Goal: Information Seeking & Learning: Learn about a topic

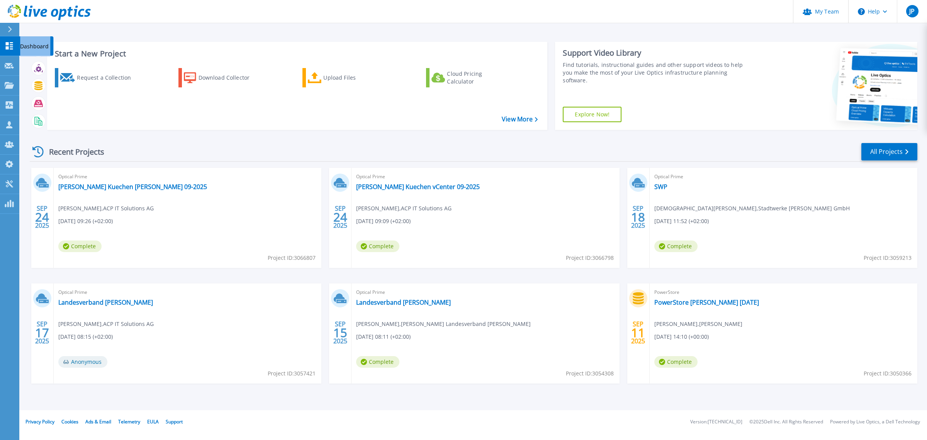
drag, startPoint x: 8, startPoint y: 89, endPoint x: 5, endPoint y: 41, distance: 48.0
click at [5, 41] on div "Dashboard Dashboard Request Capture Request Capture Projects Projects Search Pr…" at bounding box center [9, 124] width 19 height 177
click at [11, 63] on icon at bounding box center [9, 66] width 9 height 6
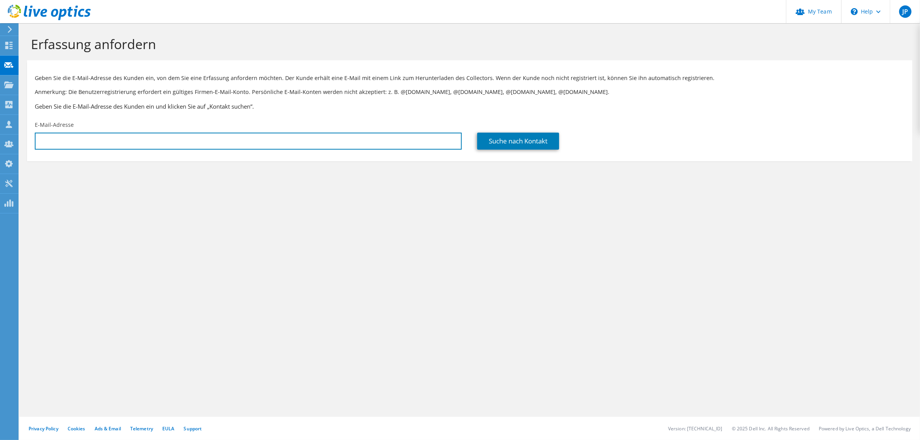
click at [66, 141] on input "text" at bounding box center [248, 141] width 427 height 17
paste input "[PERSON_NAME][EMAIL_ADDRESS][PERSON_NAME][DOMAIN_NAME]"
type input "Sven.Kueckmann@bette.de"
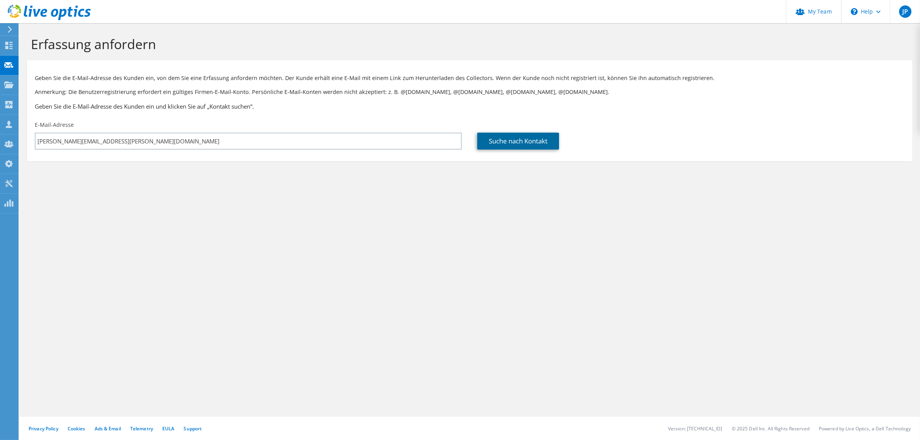
click at [553, 143] on link "Suche nach Kontakt" at bounding box center [518, 141] width 82 height 17
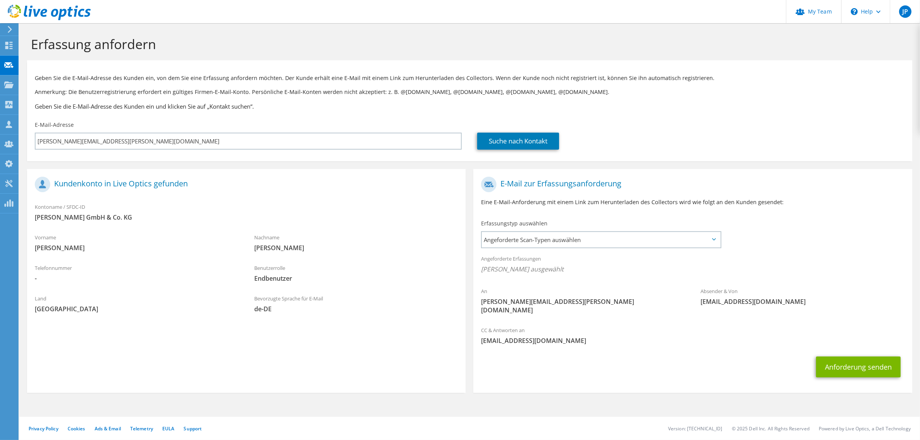
click at [561, 240] on span "Angeforderte Scan-Typen auswählen" at bounding box center [601, 239] width 238 height 15
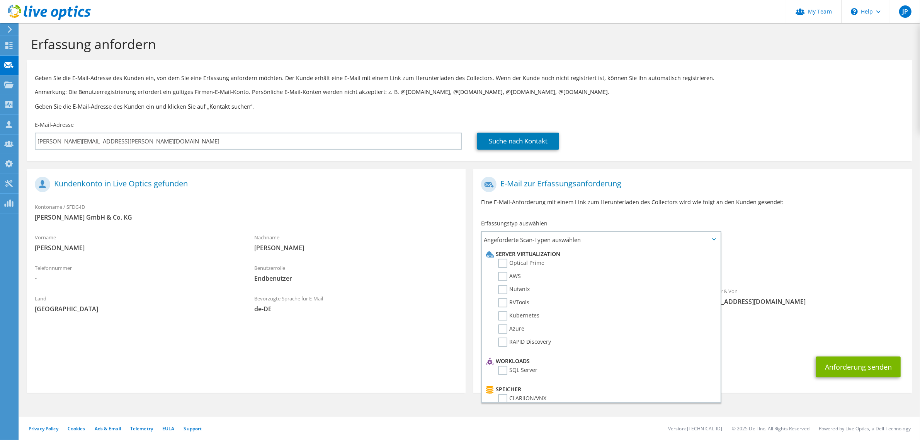
click at [508, 265] on label "Optical Prime" at bounding box center [521, 262] width 46 height 9
click at [0, 0] on input "Optical Prime" at bounding box center [0, 0] width 0 height 0
click at [302, 402] on section "Erfassung anfordern Geben Sie die E-Mail-Adresse des Kunden ein, von dem Sie ei…" at bounding box center [469, 228] width 901 height 410
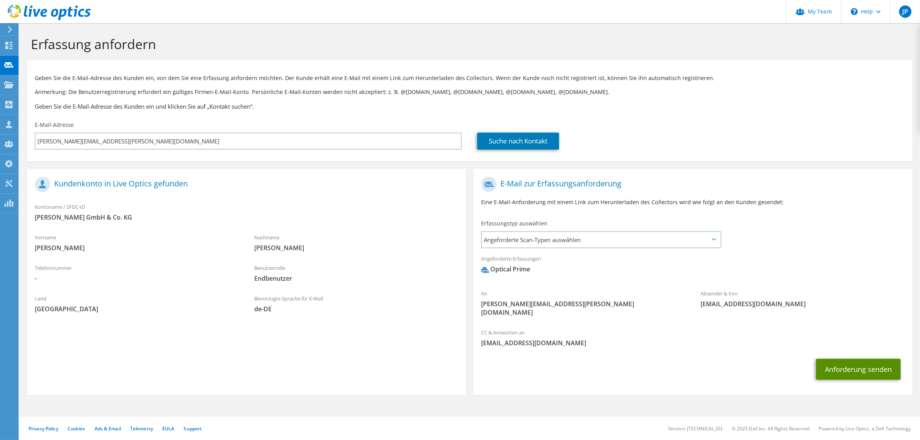
click at [843, 359] on button "Anforderung senden" at bounding box center [858, 369] width 85 height 21
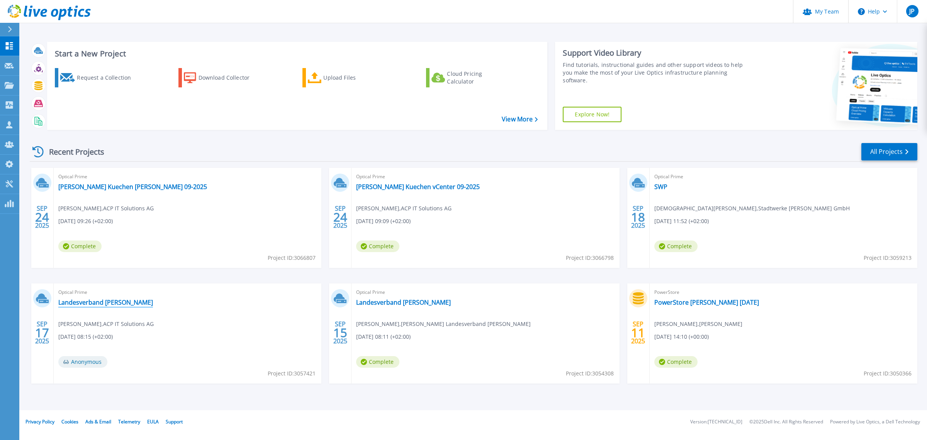
click at [93, 299] on link "Landesverband Lippe" at bounding box center [105, 302] width 95 height 8
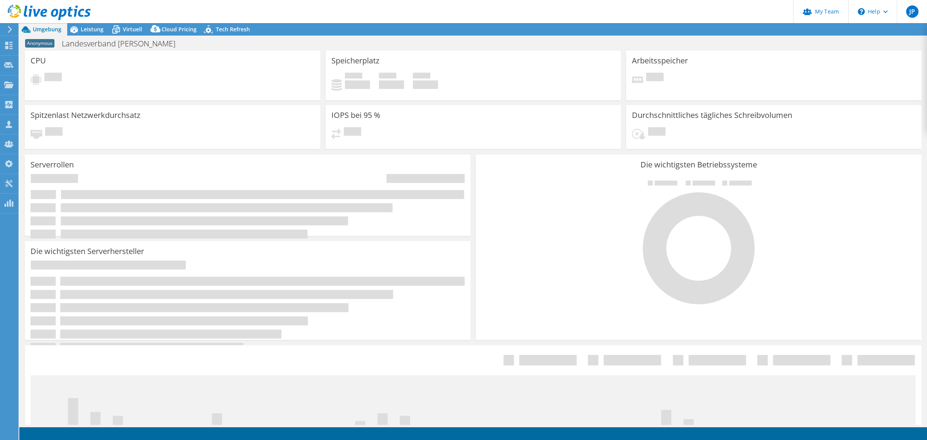
select select "USD"
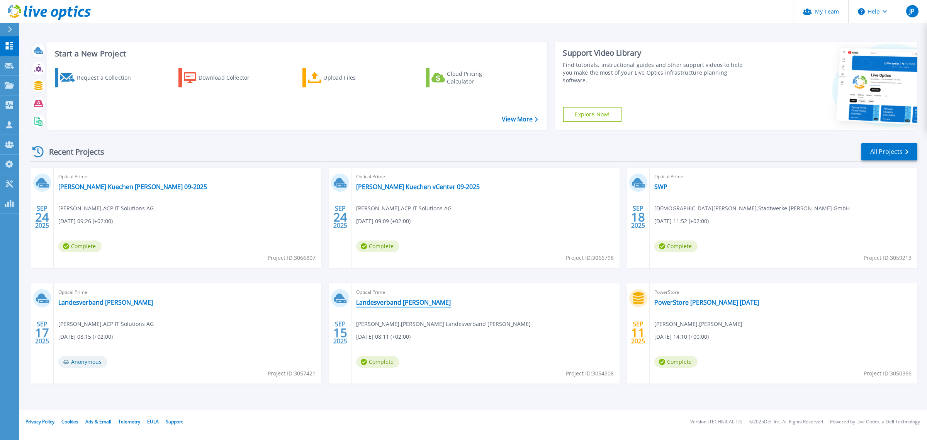
click at [409, 304] on link "Landesverband [PERSON_NAME]" at bounding box center [403, 302] width 95 height 8
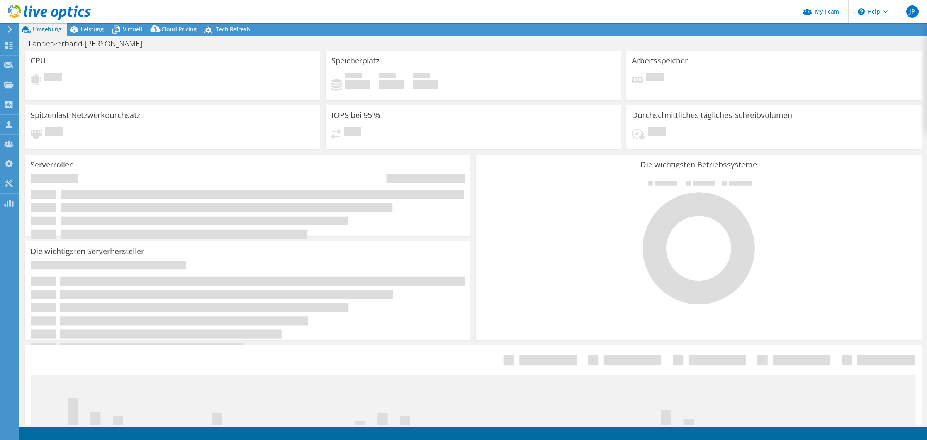
select select "USD"
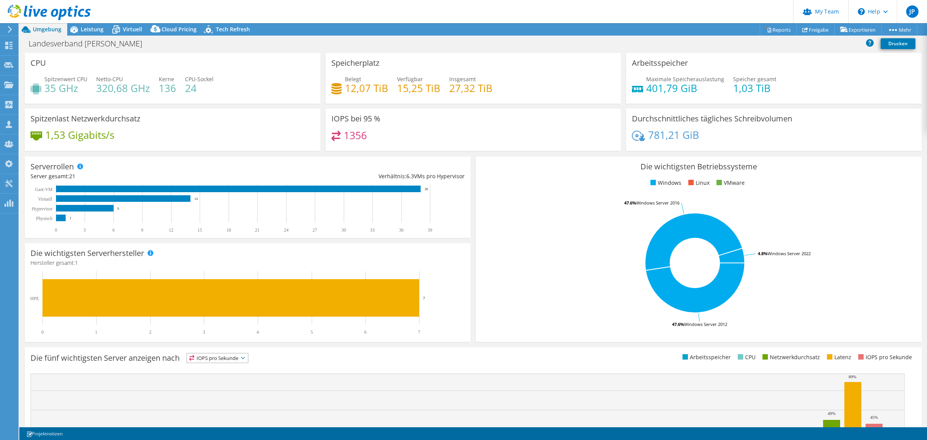
click at [0, 0] on link "Projektdetails" at bounding box center [0, 0] width 0 height 0
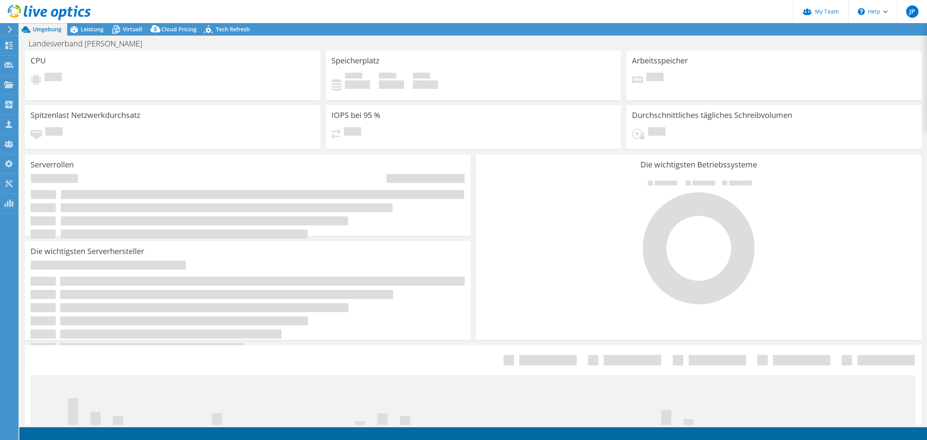
select select "USD"
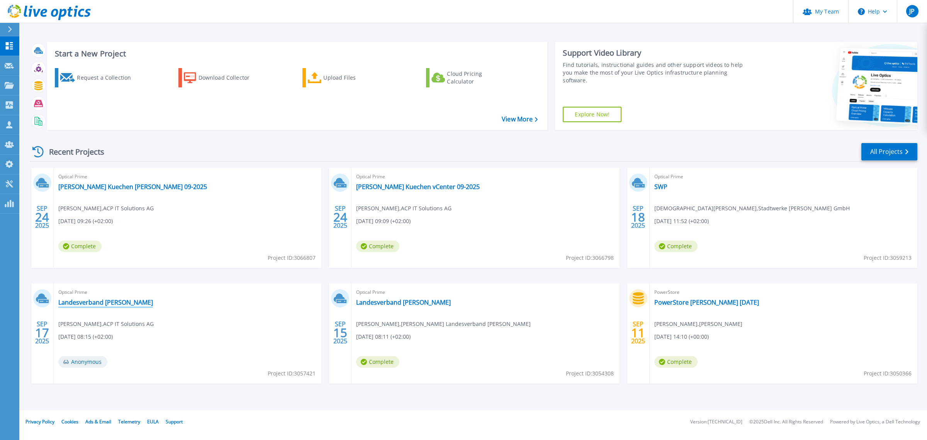
click at [95, 300] on link "Landesverband [PERSON_NAME]" at bounding box center [105, 302] width 95 height 8
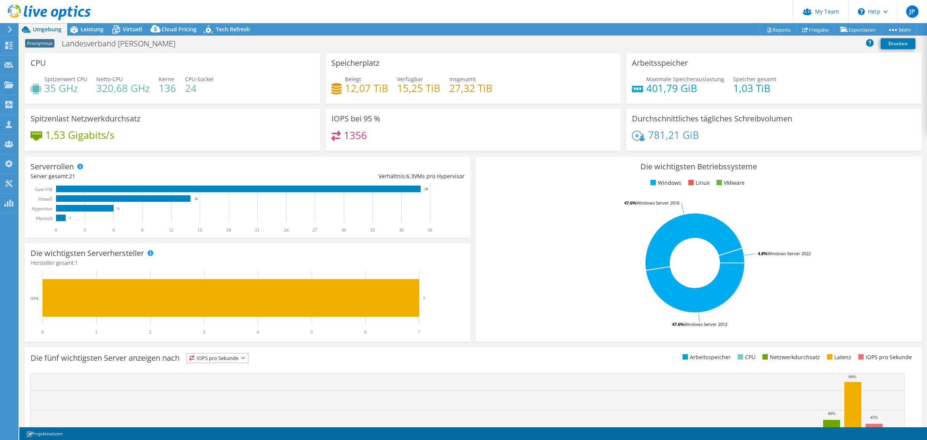
click at [82, 29] on span "Leistung" at bounding box center [92, 28] width 23 height 7
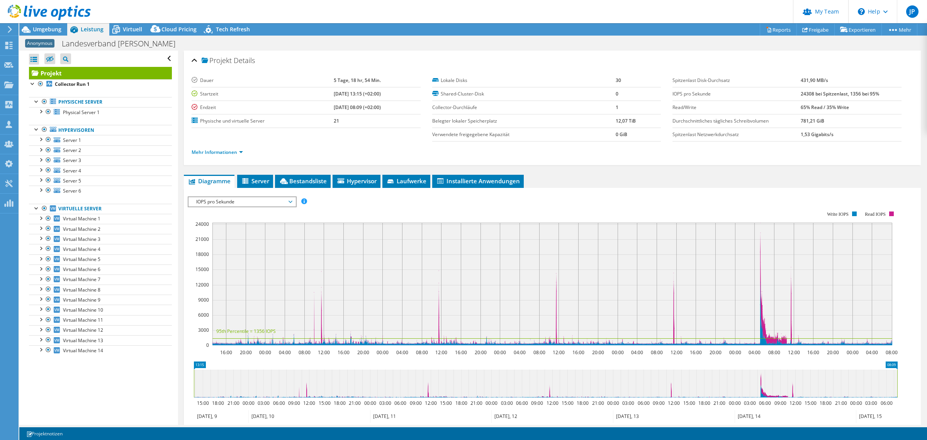
click at [53, 31] on span "Umgebung" at bounding box center [47, 28] width 29 height 7
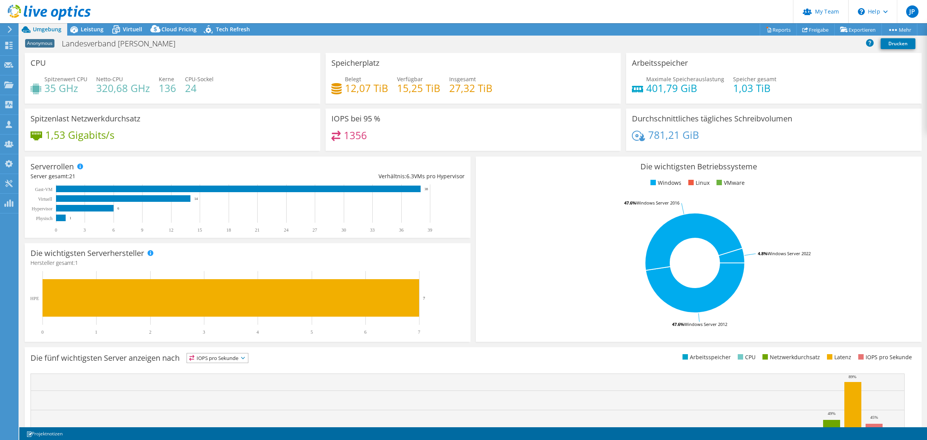
click at [85, 31] on span "Leistung" at bounding box center [92, 28] width 23 height 7
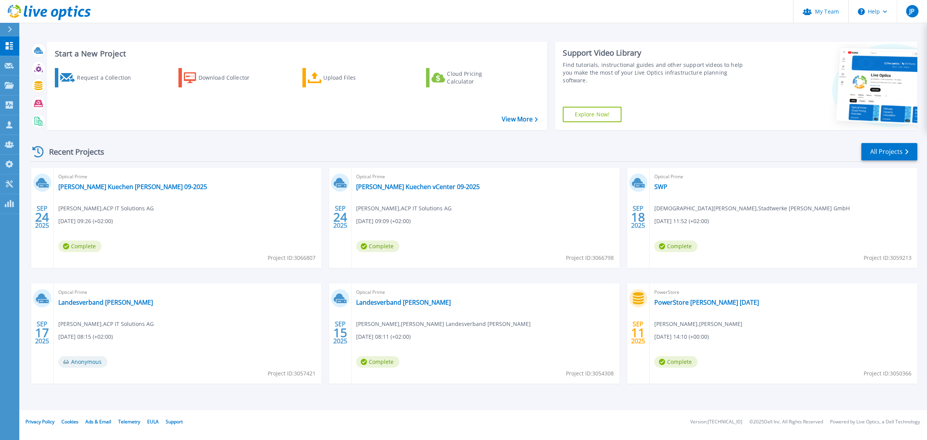
drag, startPoint x: 128, startPoint y: 365, endPoint x: 77, endPoint y: 326, distance: 64.2
click at [128, 364] on div "Optical Prime Landesverband Lippe Jörg Prior , ACP IT Solutions AG 09.17.2025, …" at bounding box center [188, 333] width 268 height 100
click at [99, 304] on link "Landesverband [PERSON_NAME]" at bounding box center [105, 302] width 95 height 8
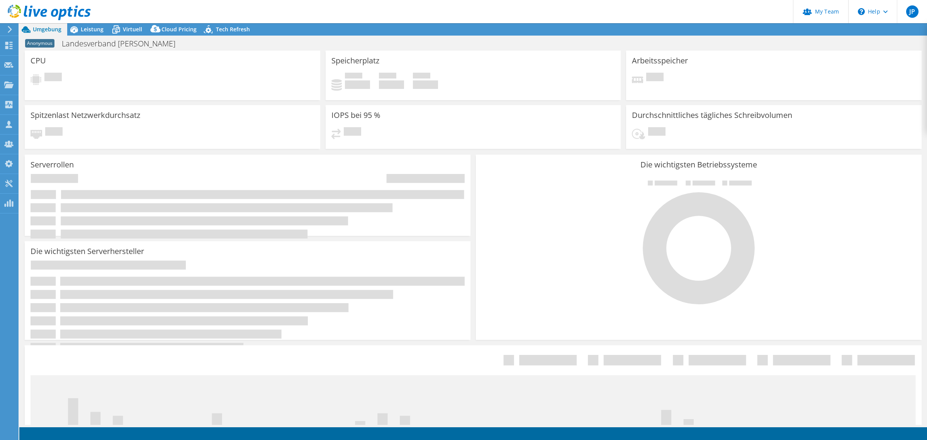
select select "USD"
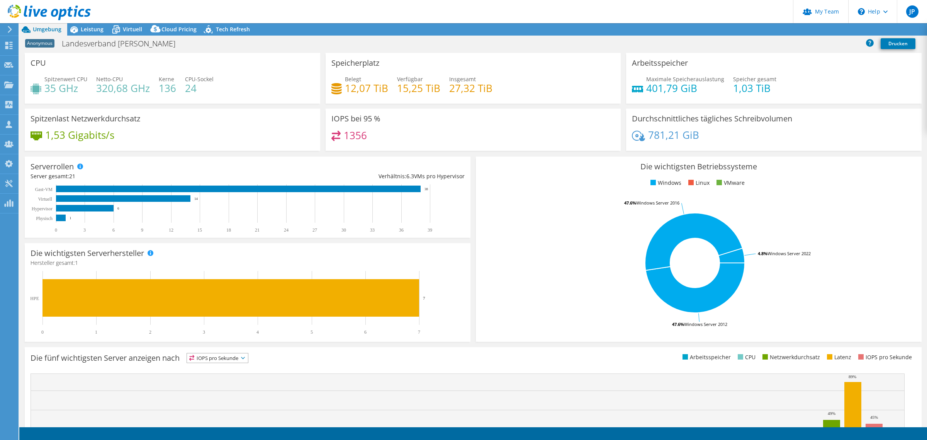
click at [80, 27] on icon at bounding box center [74, 30] width 14 height 14
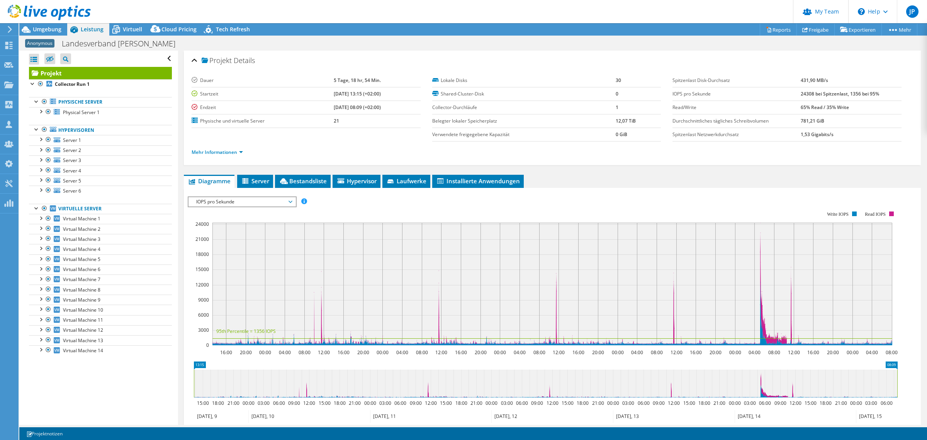
click at [132, 29] on span "Virtuell" at bounding box center [132, 28] width 19 height 7
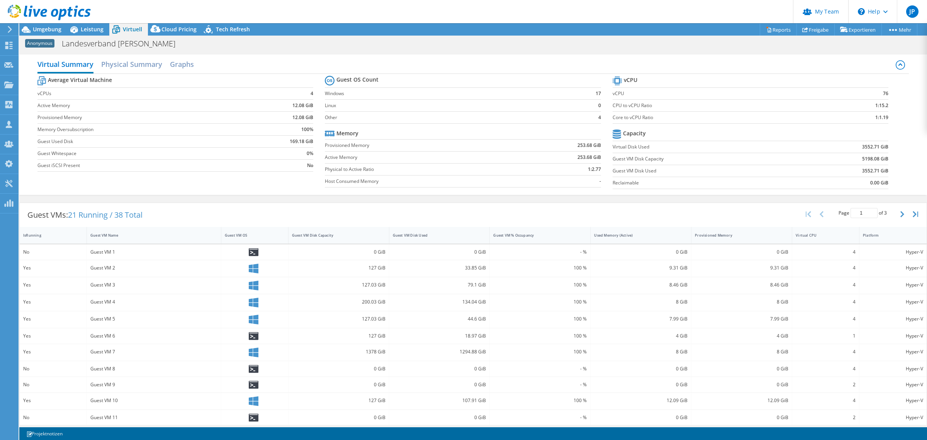
click at [175, 32] on span "Cloud Pricing" at bounding box center [178, 28] width 35 height 7
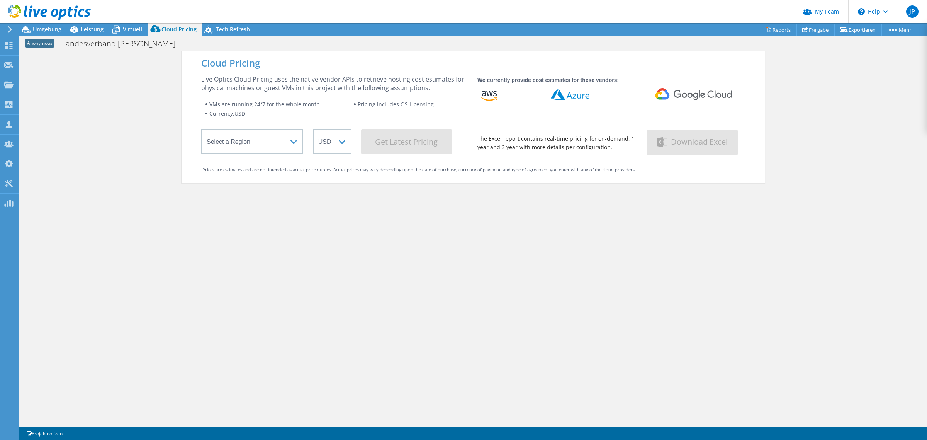
click at [49, 25] on div at bounding box center [45, 13] width 91 height 26
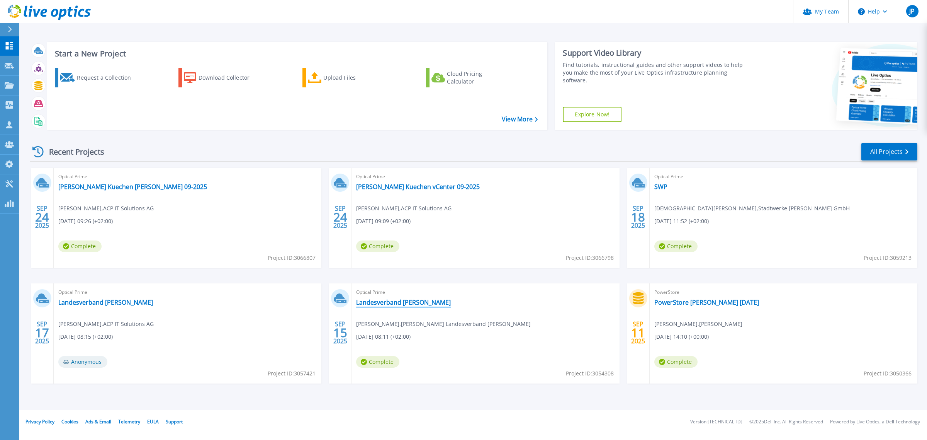
click at [401, 303] on link "Landesverband [PERSON_NAME]" at bounding box center [403, 302] width 95 height 8
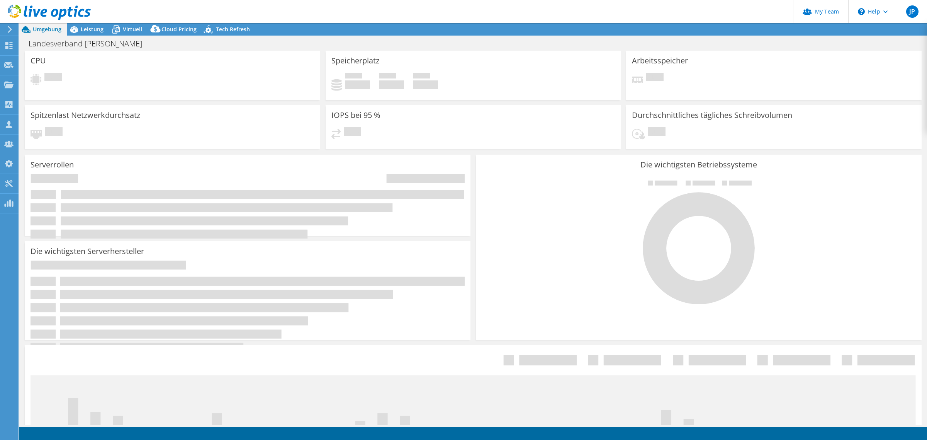
select select "USD"
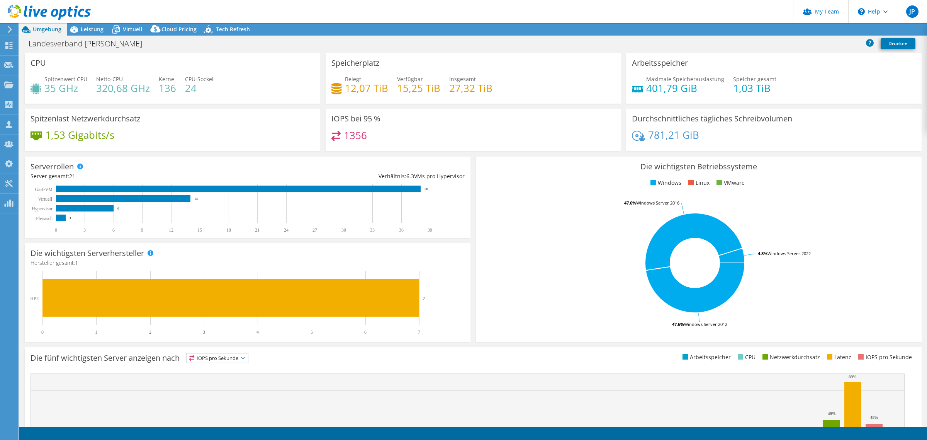
click at [177, 30] on span "Cloud Pricing" at bounding box center [178, 28] width 35 height 7
click at [136, 29] on span "Virtuell" at bounding box center [132, 28] width 19 height 7
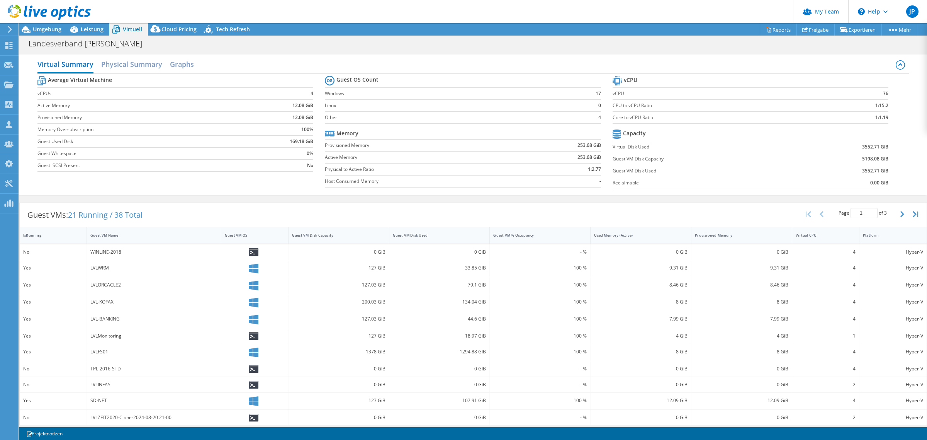
drag, startPoint x: 86, startPoint y: 31, endPoint x: 82, endPoint y: 31, distance: 4.2
click at [86, 31] on span "Leistung" at bounding box center [92, 28] width 23 height 7
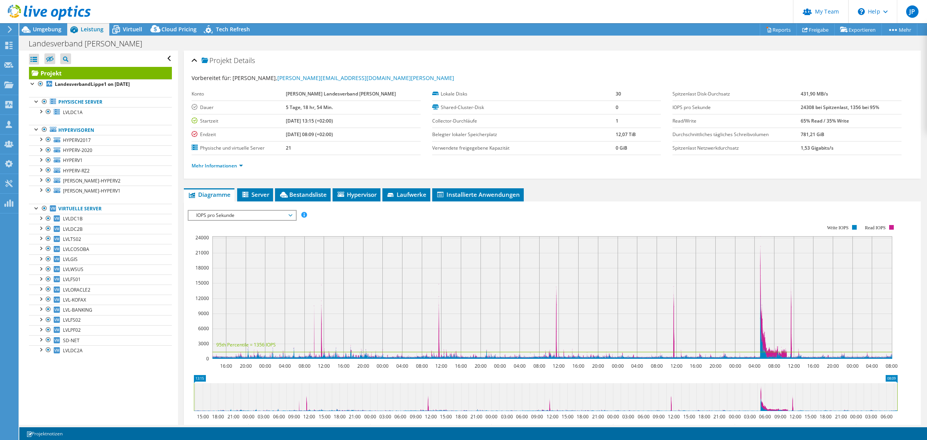
click at [50, 26] on span "Umgebung" at bounding box center [47, 28] width 29 height 7
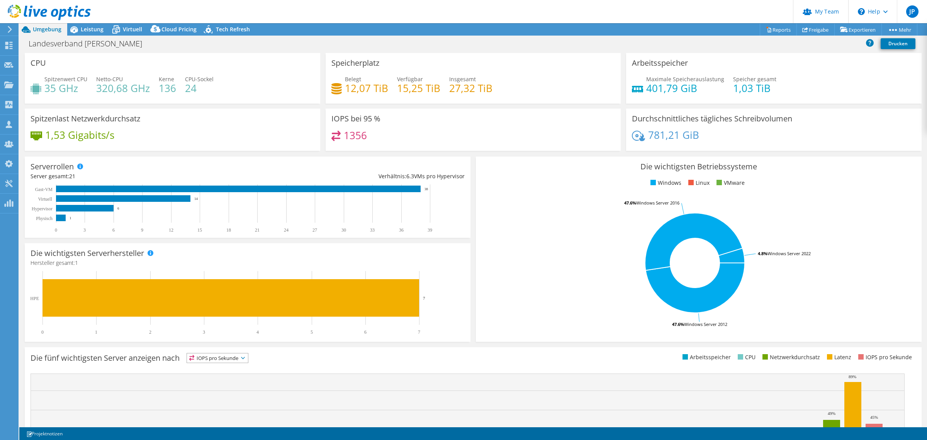
click at [80, 27] on icon at bounding box center [74, 30] width 14 height 14
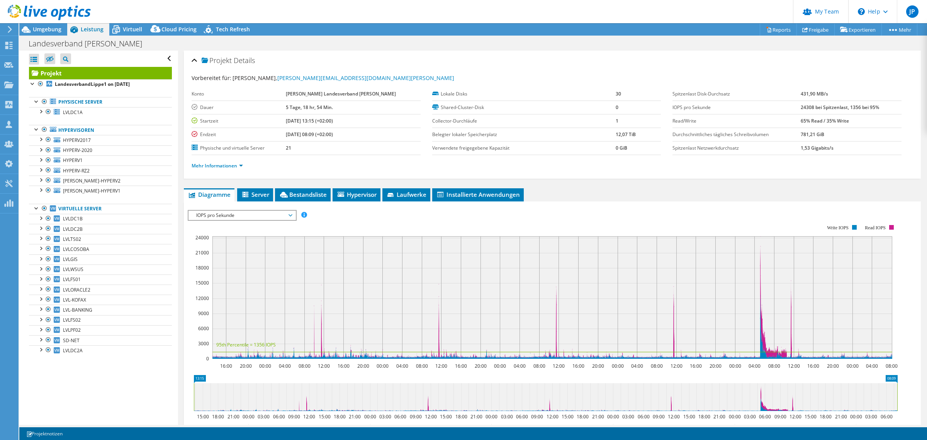
click at [122, 27] on icon at bounding box center [116, 30] width 14 height 14
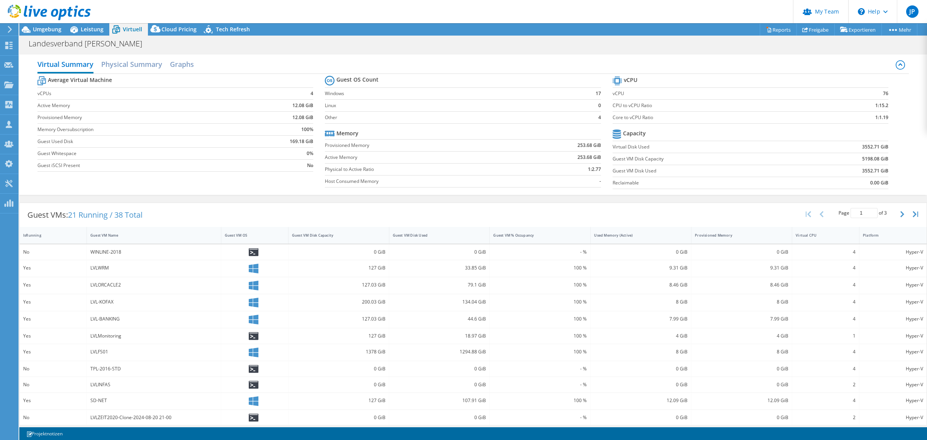
click at [51, 27] on span "Umgebung" at bounding box center [47, 28] width 29 height 7
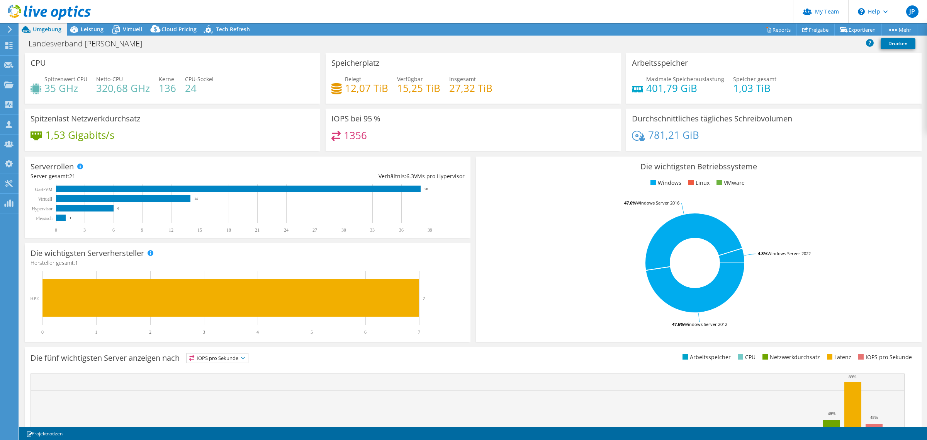
click at [84, 26] on span "Leistung" at bounding box center [92, 28] width 23 height 7
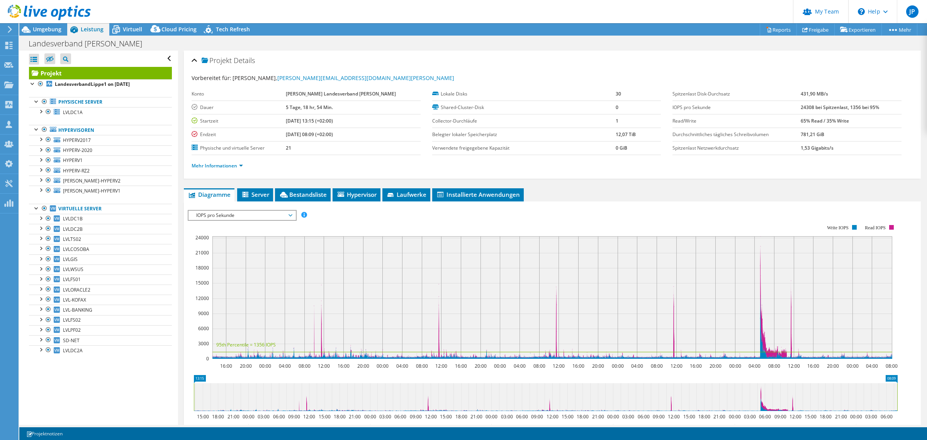
click at [243, 216] on span "IOPS pro Sekunde" at bounding box center [241, 215] width 99 height 9
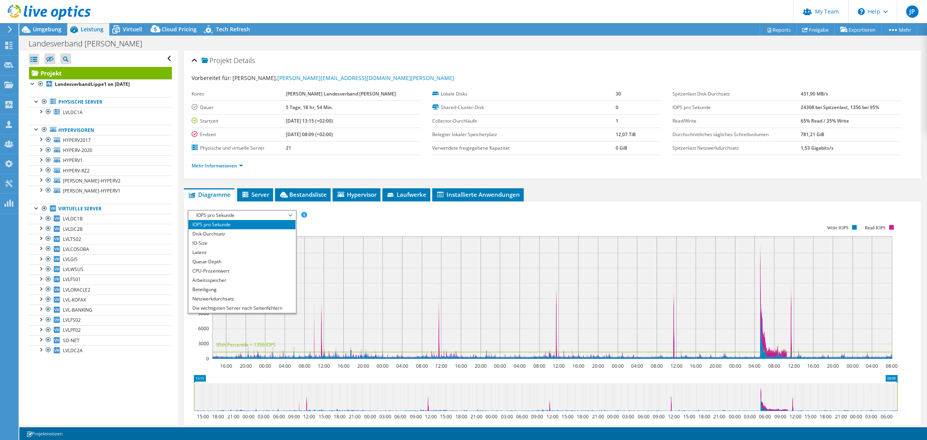
click at [233, 271] on li "CPU-Prozentwert" at bounding box center [242, 270] width 107 height 9
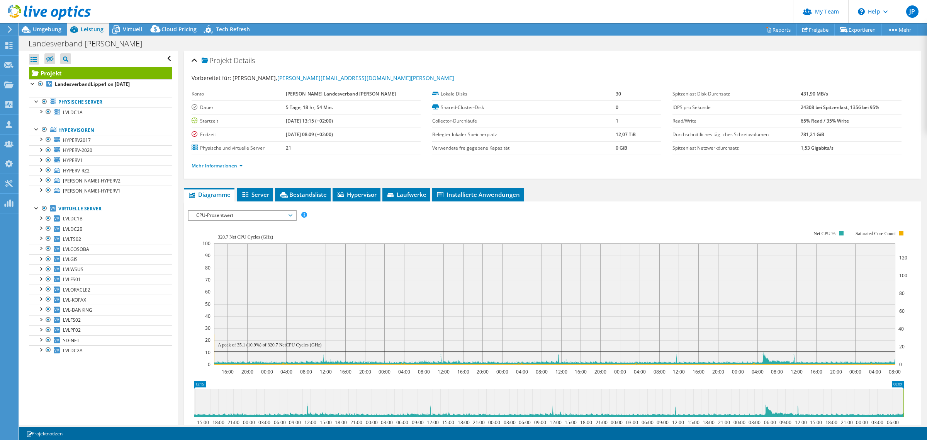
click at [251, 217] on span "CPU-Prozentwert" at bounding box center [241, 215] width 99 height 9
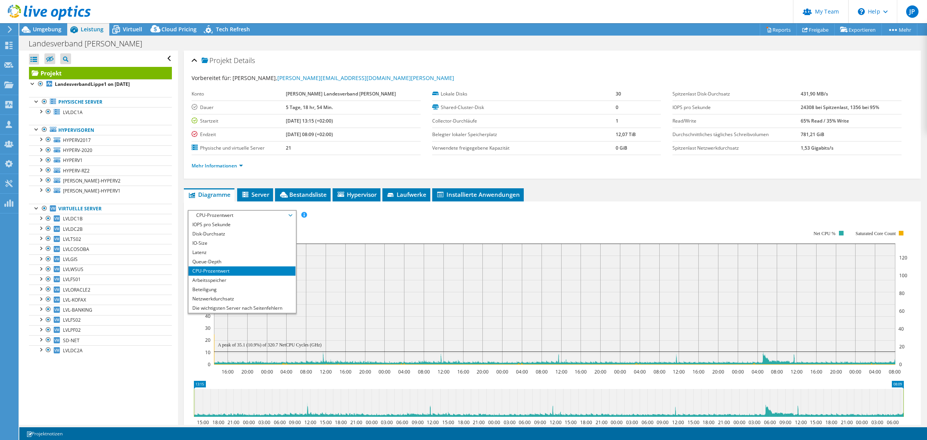
click at [229, 280] on li "Arbeitsspeicher" at bounding box center [242, 279] width 107 height 9
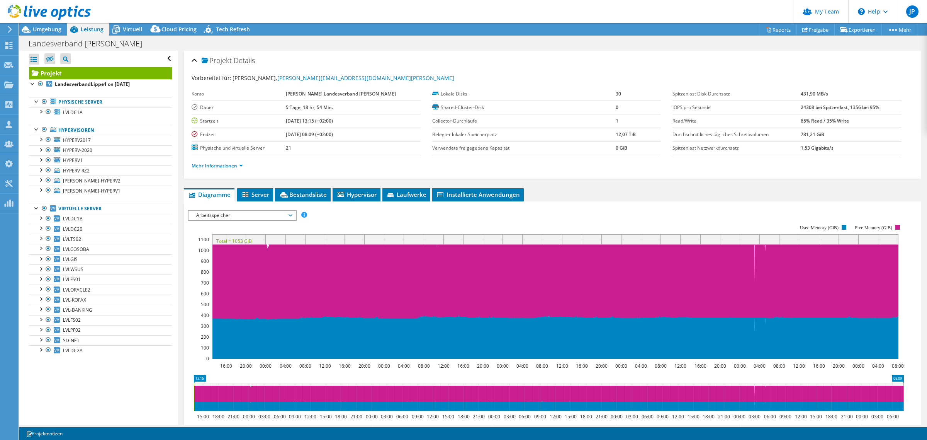
click at [34, 27] on span "Umgebung" at bounding box center [47, 28] width 29 height 7
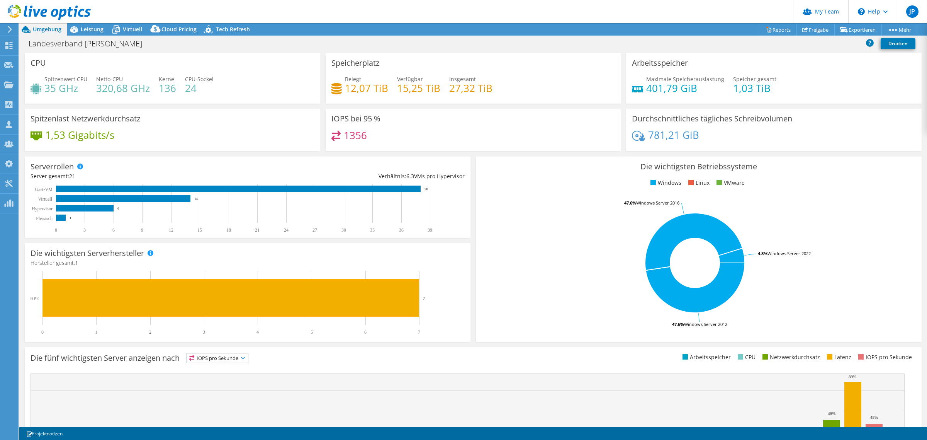
click at [90, 30] on span "Leistung" at bounding box center [92, 28] width 23 height 7
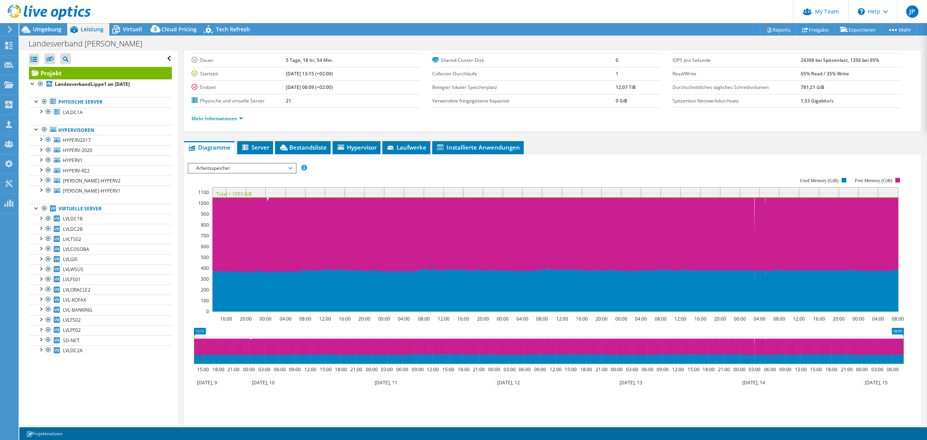
scroll to position [48, 0]
